Goal: Navigation & Orientation: Find specific page/section

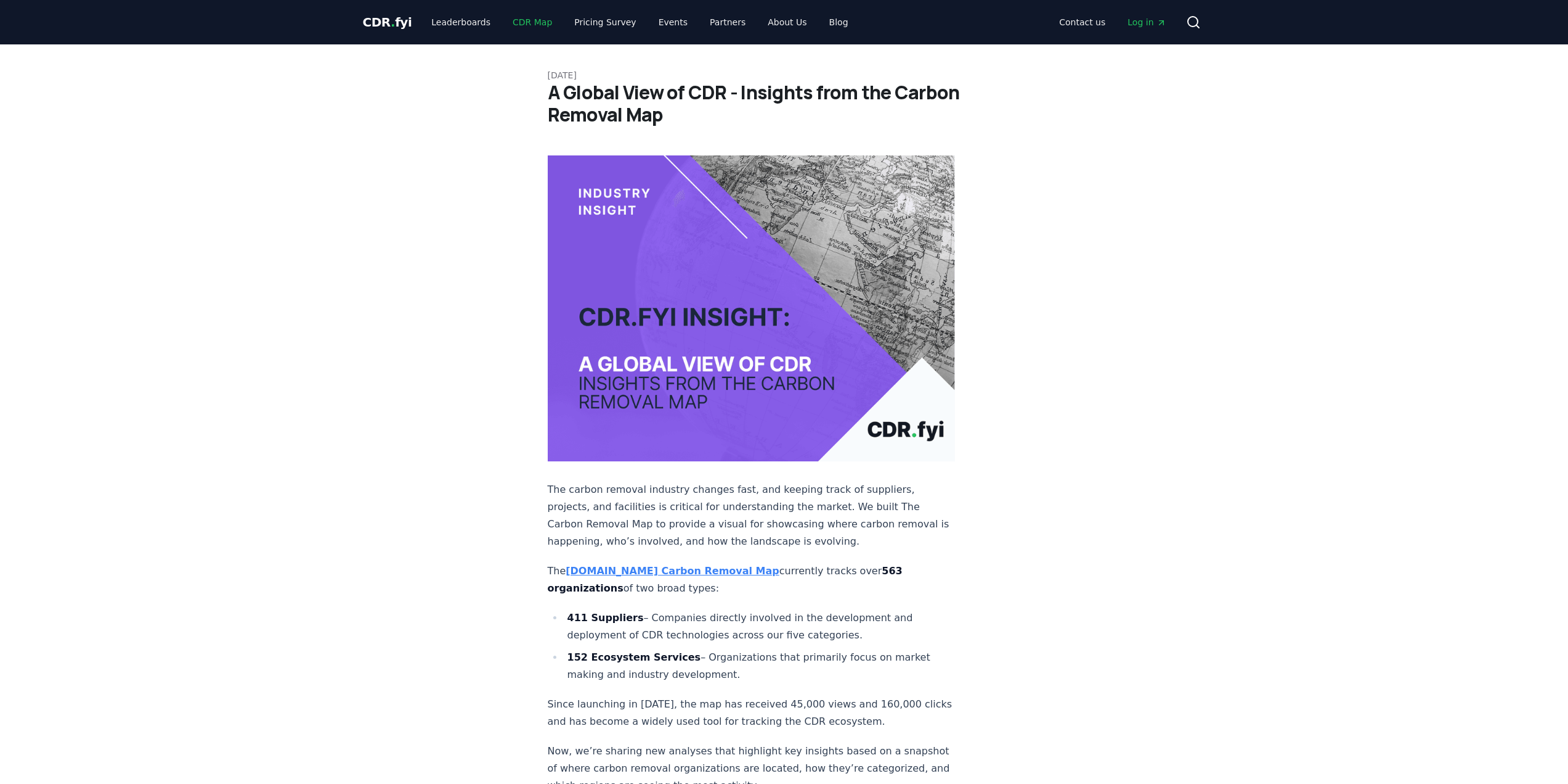
click at [510, 24] on link "CDR Map" at bounding box center [532, 21] width 59 height 22
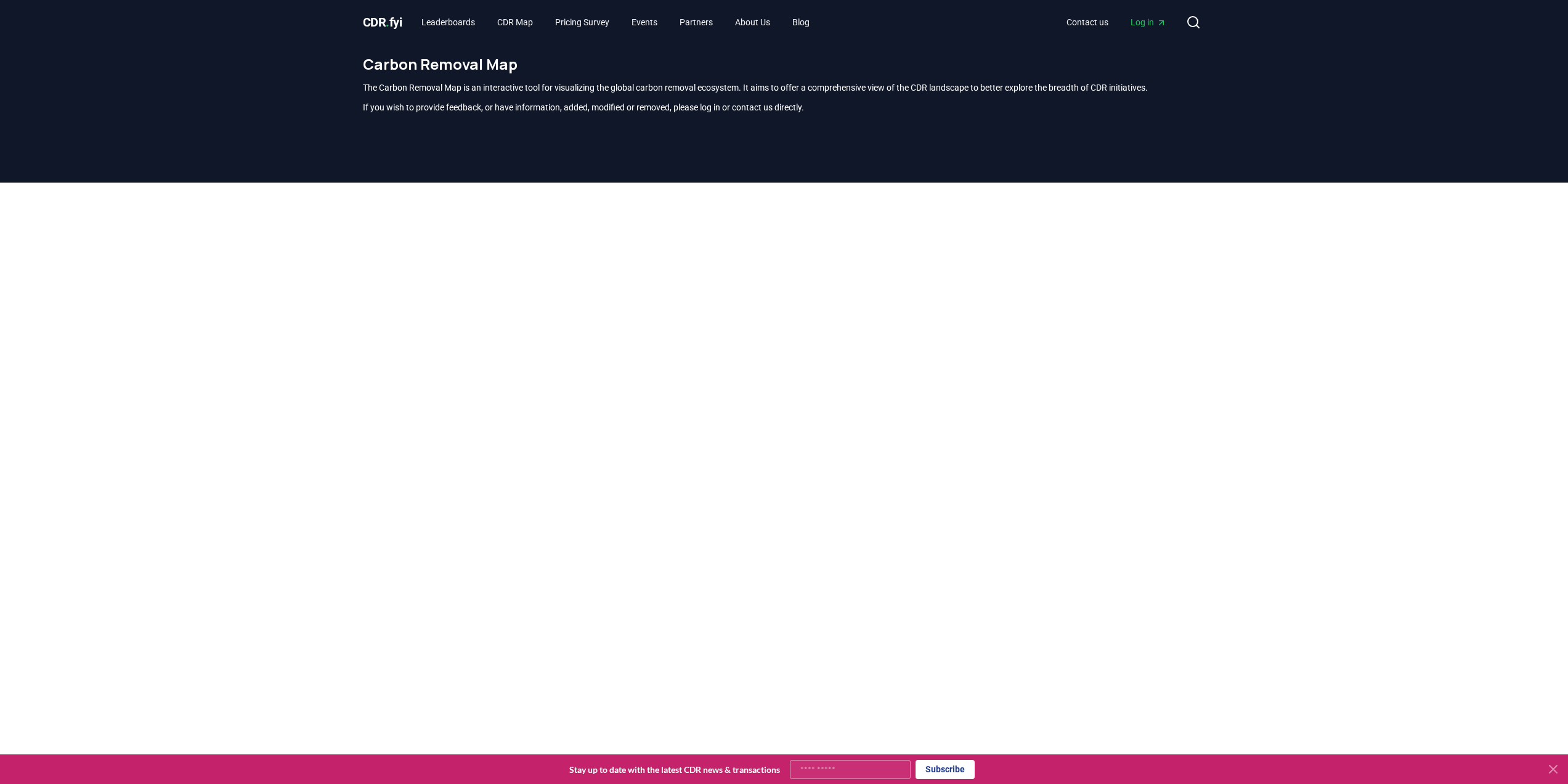
scroll to position [363, 0]
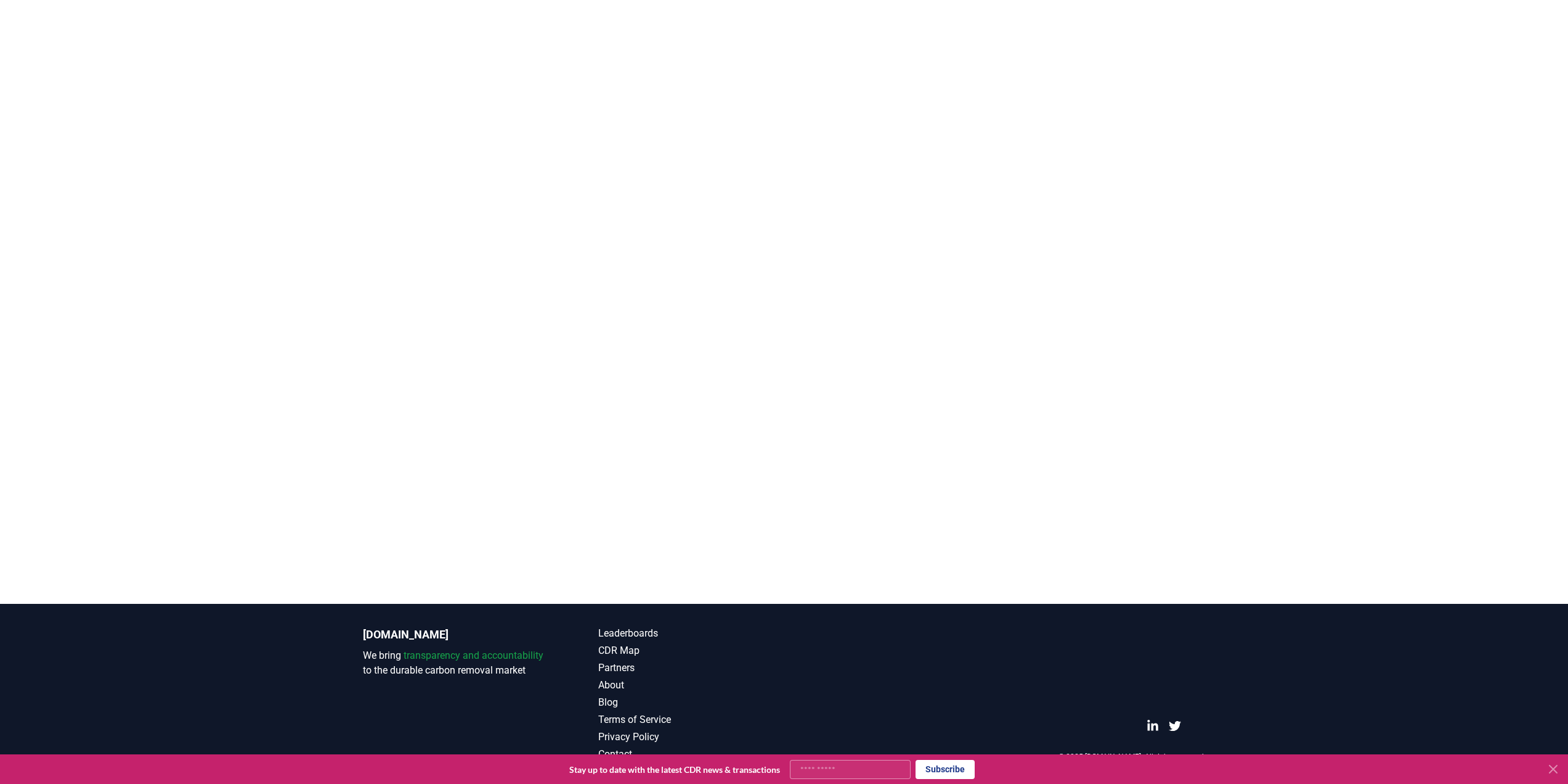
click at [1236, 466] on main at bounding box center [784, 212] width 1568 height 784
drag, startPoint x: 1003, startPoint y: 449, endPoint x: 1012, endPoint y: 507, distance: 58.7
click at [1012, 507] on main at bounding box center [784, 212] width 1568 height 784
click at [1326, 231] on div at bounding box center [784, 128] width 1568 height 617
click at [1309, 234] on div at bounding box center [784, 128] width 1568 height 617
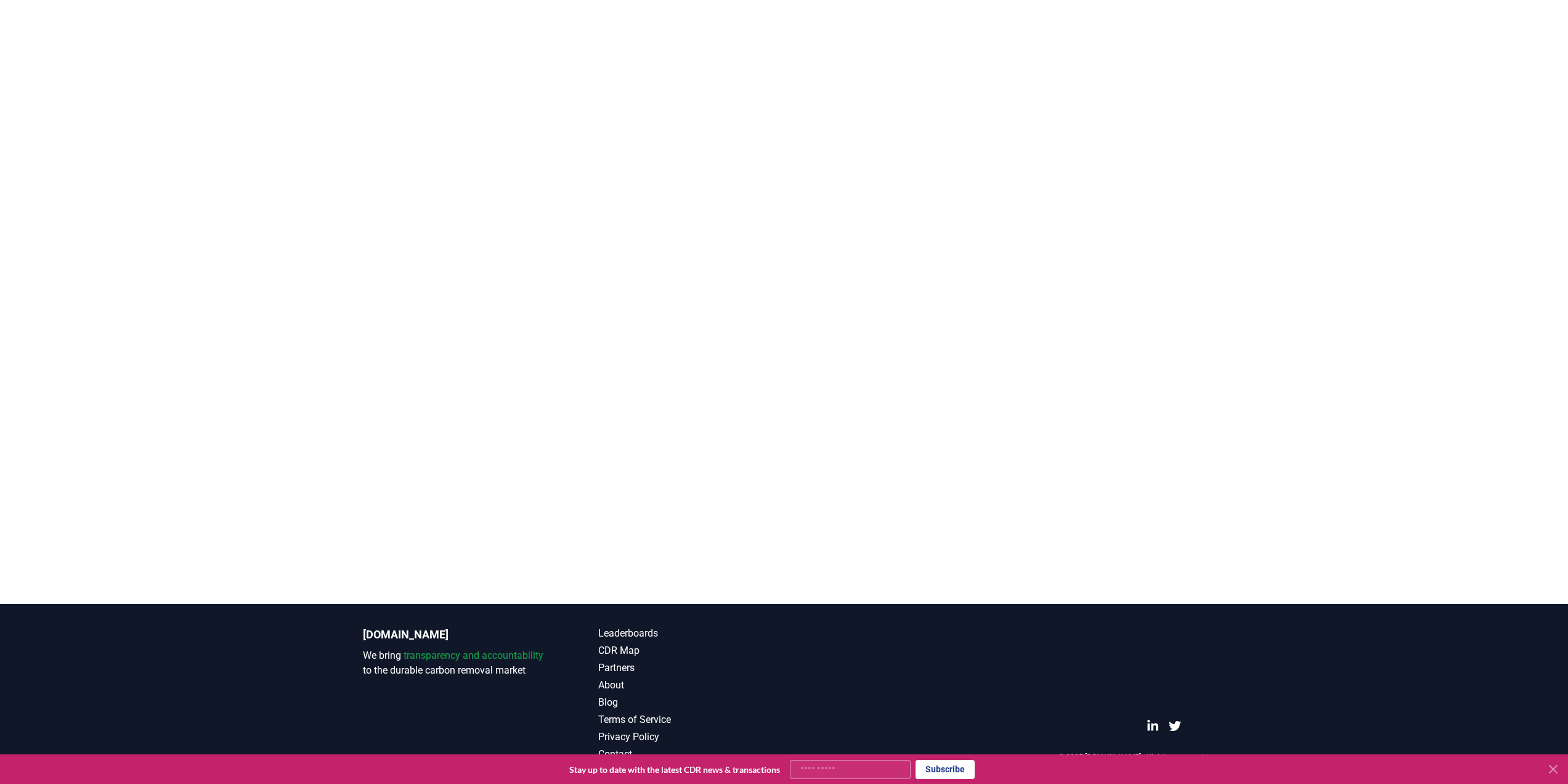
click at [1251, 207] on div at bounding box center [784, 128] width 1568 height 617
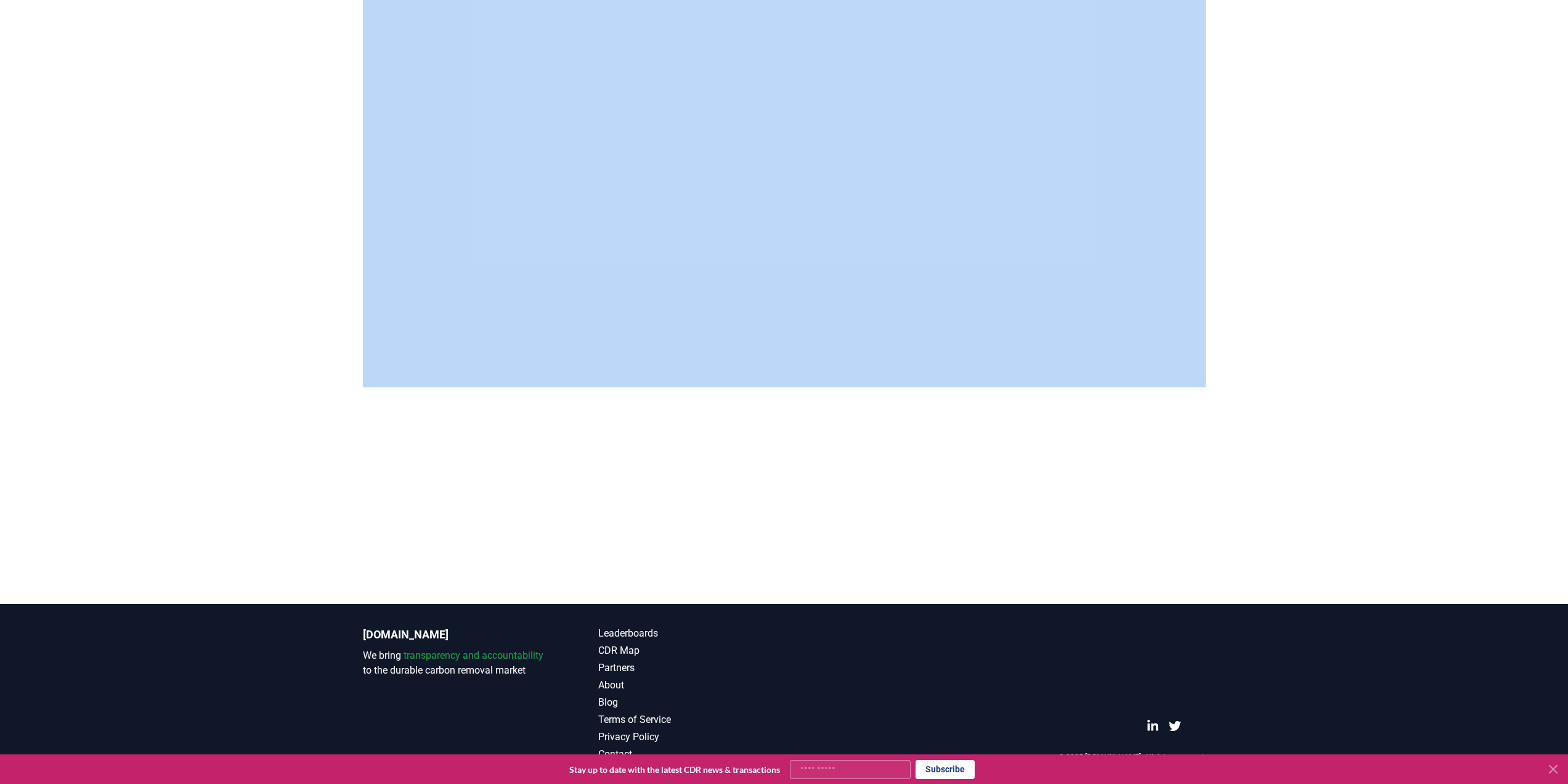
drag, startPoint x: 1252, startPoint y: 211, endPoint x: 1251, endPoint y: 309, distance: 98.0
click at [1251, 309] on div at bounding box center [784, 128] width 1568 height 617
click at [1313, 285] on div at bounding box center [784, 128] width 1568 height 617
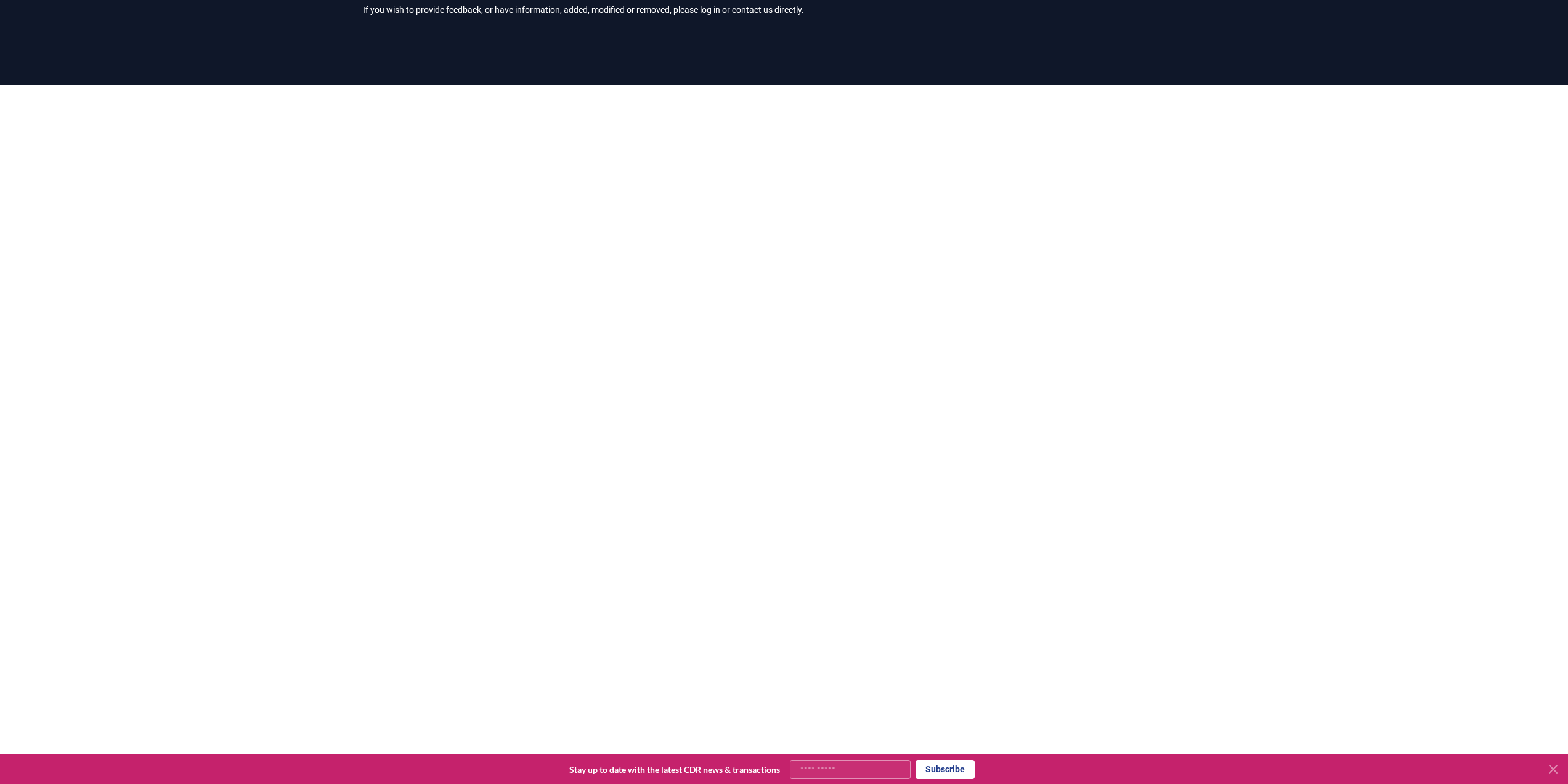
scroll to position [109, 0]
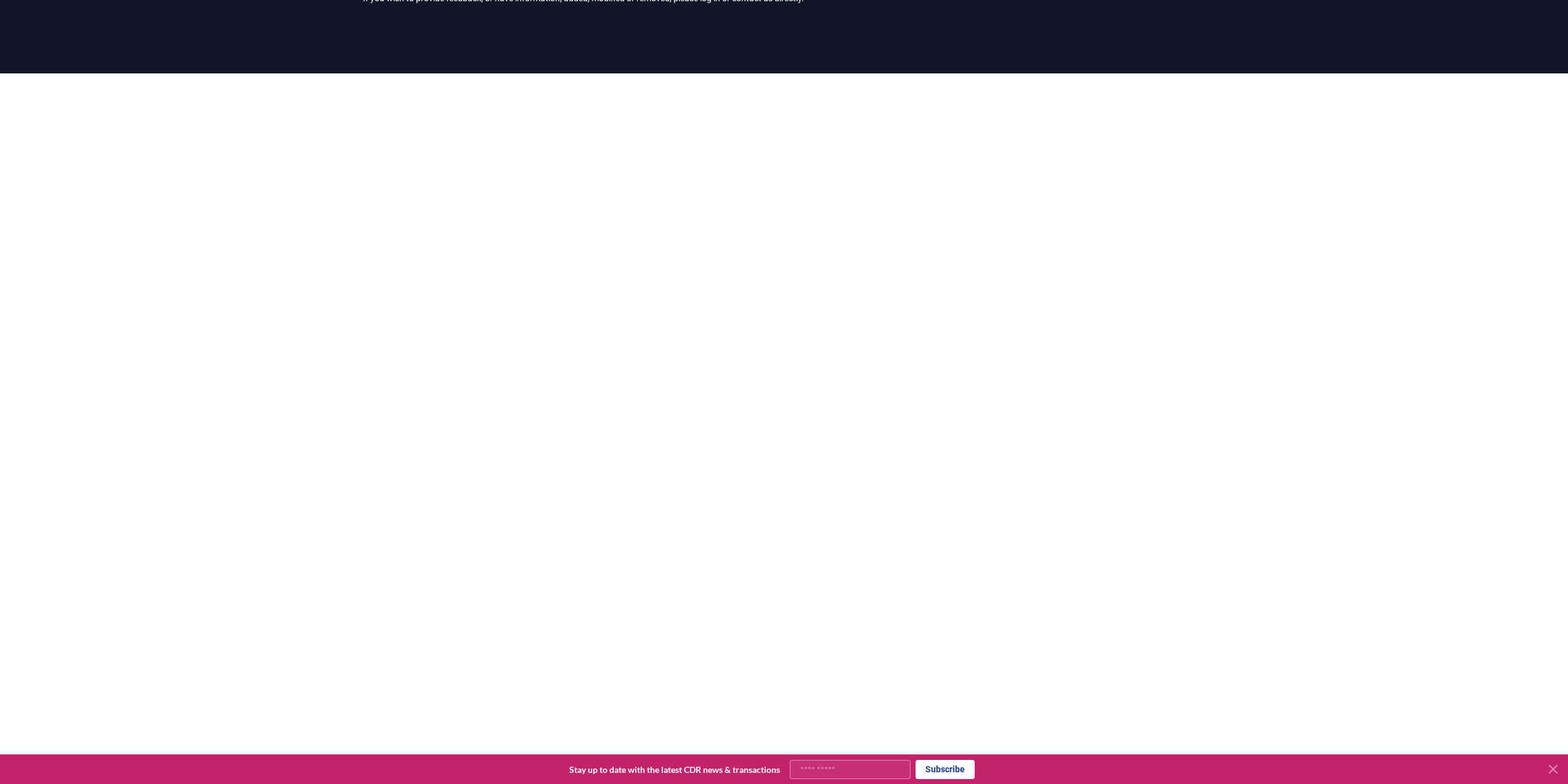
click at [266, 353] on div at bounding box center [784, 381] width 1568 height 617
